Goal: Information Seeking & Learning: Learn about a topic

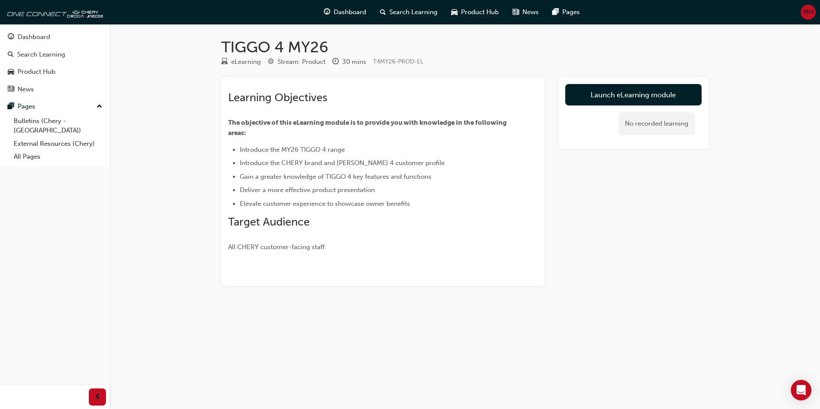
click at [238, 63] on div "eLearning" at bounding box center [246, 62] width 30 height 10
click at [301, 148] on span "Introduce the MY26 TIGGO 4 range" at bounding box center [292, 150] width 105 height 8
drag, startPoint x: 329, startPoint y: 223, endPoint x: 364, endPoint y: 222, distance: 34.8
click at [330, 223] on h2 "Target Audience" at bounding box center [367, 222] width 279 height 14
click at [643, 92] on link "Launch eLearning module" at bounding box center [633, 94] width 136 height 21
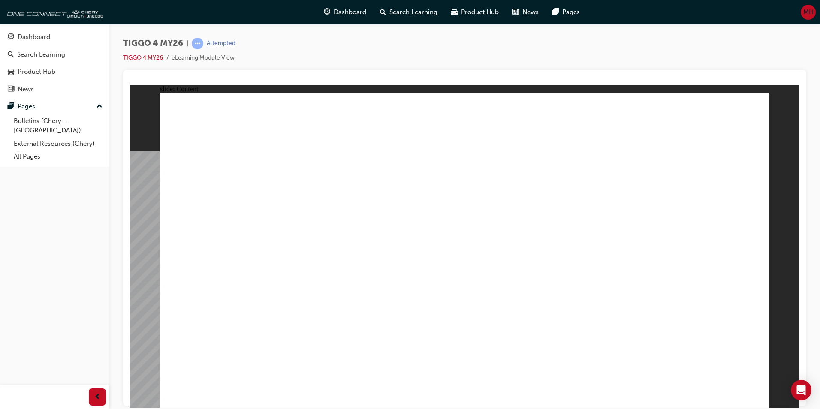
drag, startPoint x: 707, startPoint y: 227, endPoint x: 687, endPoint y: 278, distance: 54.5
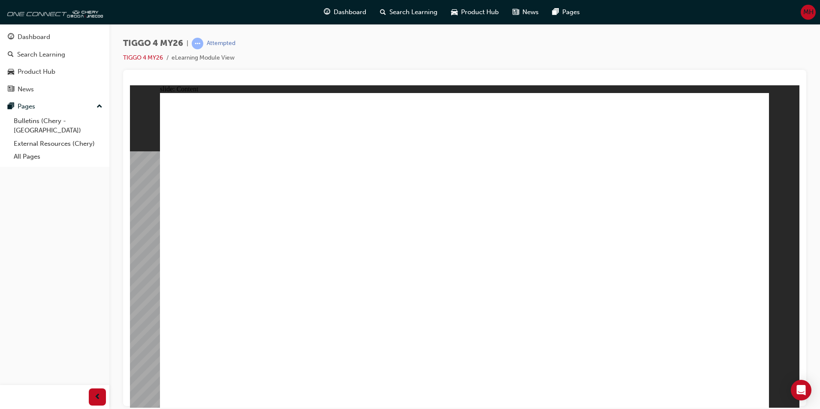
drag, startPoint x: 452, startPoint y: 228, endPoint x: 457, endPoint y: 195, distance: 32.9
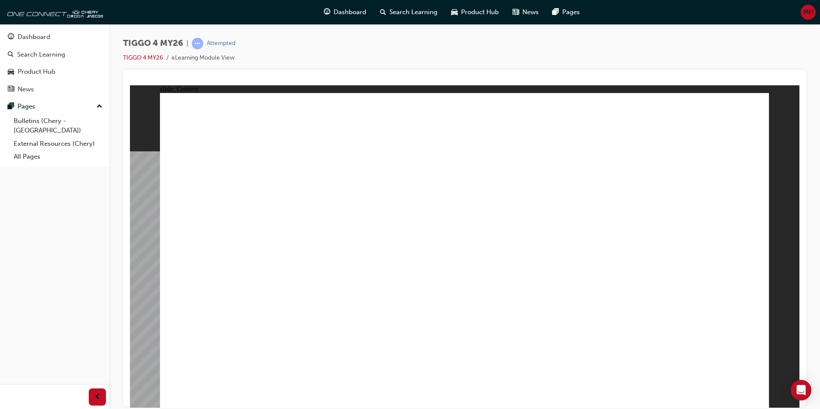
drag, startPoint x: 628, startPoint y: 278, endPoint x: 634, endPoint y: 279, distance: 6.1
drag, startPoint x: 708, startPoint y: 275, endPoint x: 745, endPoint y: 254, distance: 42.6
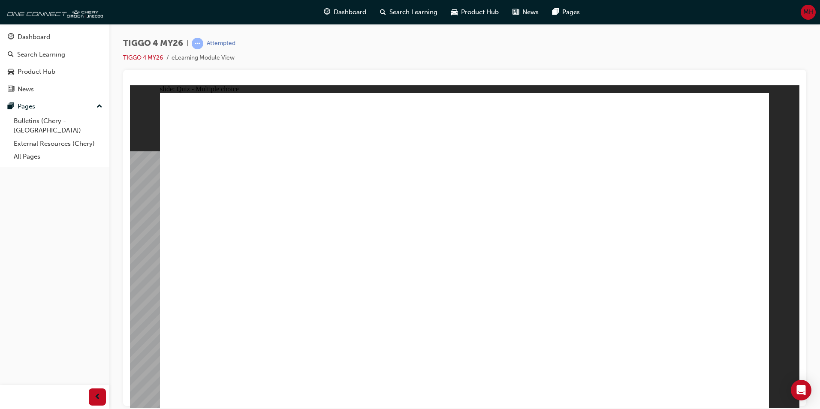
radio input "true"
drag, startPoint x: 582, startPoint y: 197, endPoint x: 229, endPoint y: 323, distance: 374.0
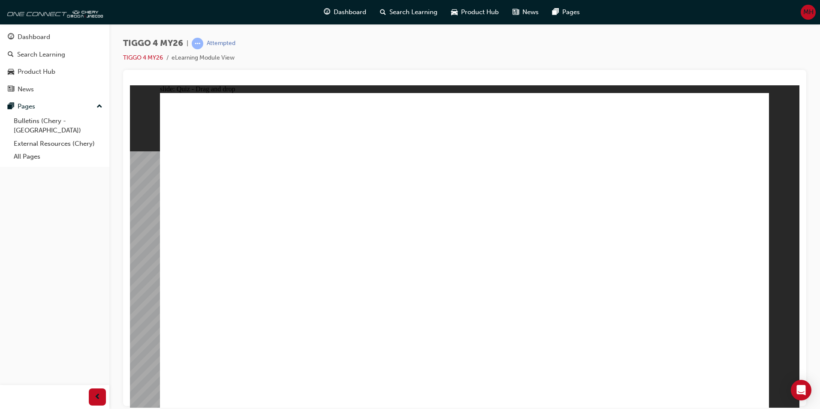
drag, startPoint x: 360, startPoint y: 197, endPoint x: 360, endPoint y: 322, distance: 124.8
drag, startPoint x: 217, startPoint y: 198, endPoint x: 453, endPoint y: 319, distance: 265.8
drag, startPoint x: 455, startPoint y: 200, endPoint x: 568, endPoint y: 323, distance: 167.3
drag, startPoint x: 702, startPoint y: 198, endPoint x: 704, endPoint y: 321, distance: 123.1
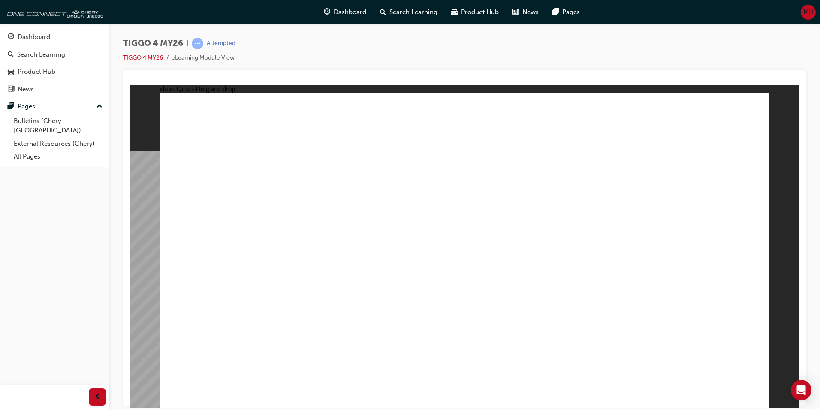
radio input "true"
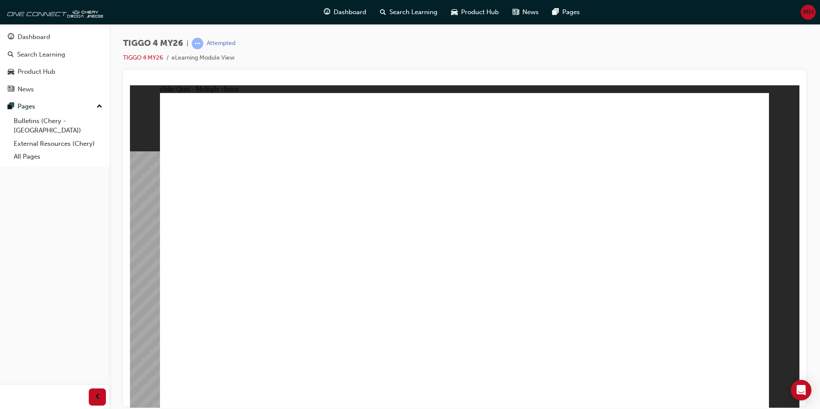
radio input "true"
drag, startPoint x: 209, startPoint y: 220, endPoint x: 640, endPoint y: 171, distance: 433.4
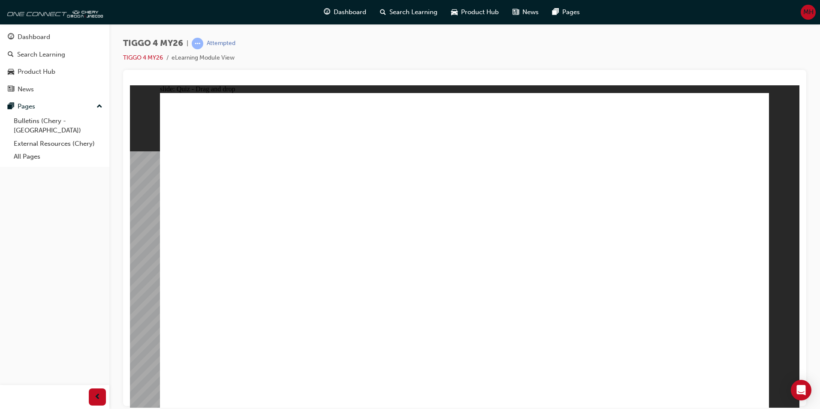
drag, startPoint x: 227, startPoint y: 283, endPoint x: 512, endPoint y: 170, distance: 307.0
drag, startPoint x: 232, startPoint y: 313, endPoint x: 662, endPoint y: 191, distance: 447.2
drag, startPoint x: 346, startPoint y: 224, endPoint x: 652, endPoint y: 222, distance: 305.8
drag, startPoint x: 360, startPoint y: 253, endPoint x: 513, endPoint y: 207, distance: 160.5
drag, startPoint x: 332, startPoint y: 283, endPoint x: 633, endPoint y: 247, distance: 303.3
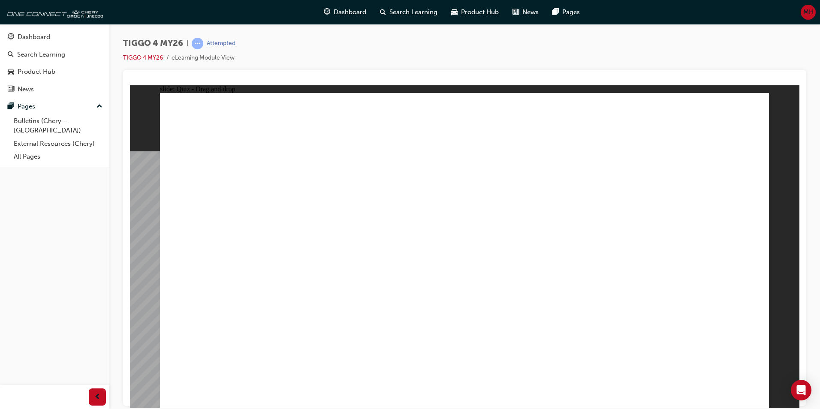
drag, startPoint x: 213, startPoint y: 256, endPoint x: 648, endPoint y: 271, distance: 435.1
radio input "true"
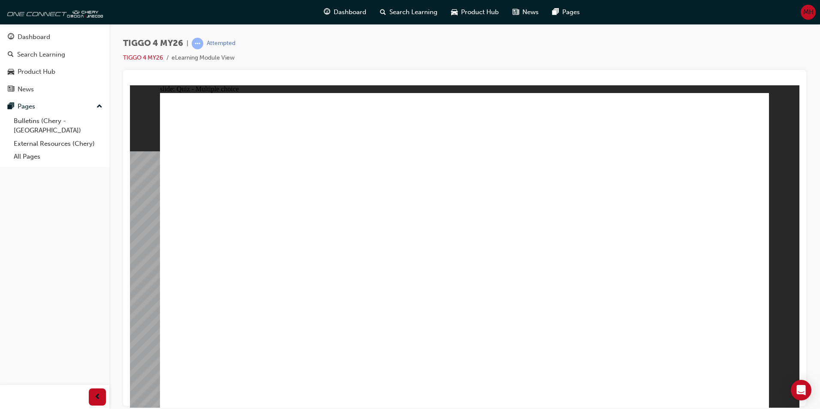
radio input "true"
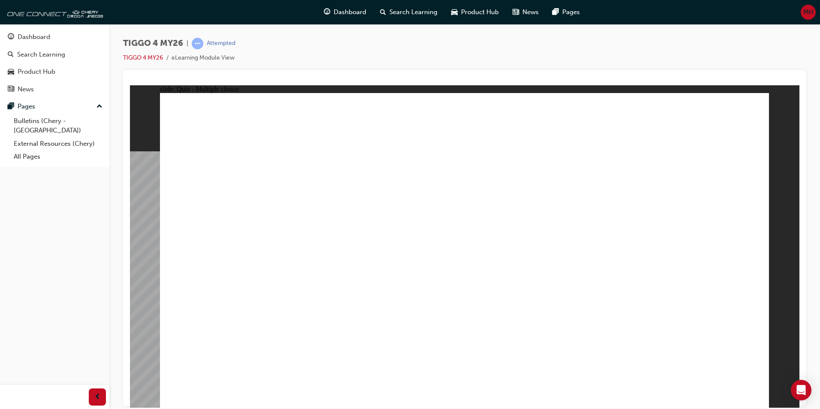
radio input "true"
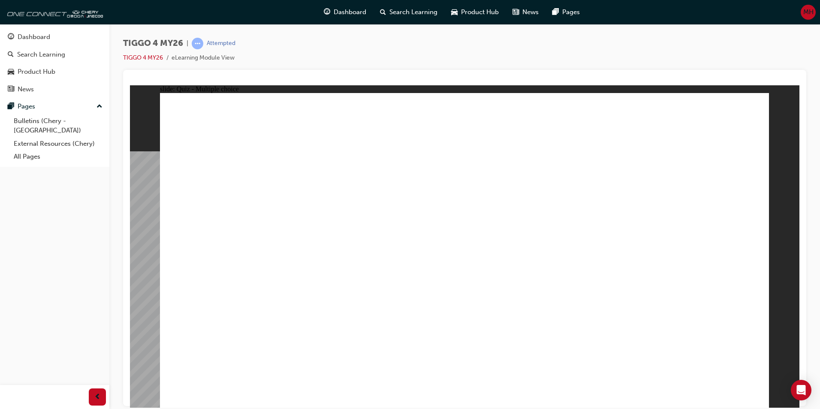
radio input "true"
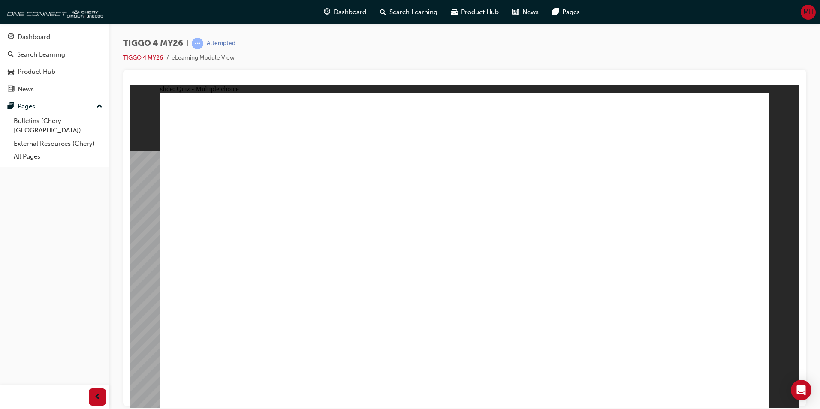
radio input "true"
